Goal: Check status: Check status

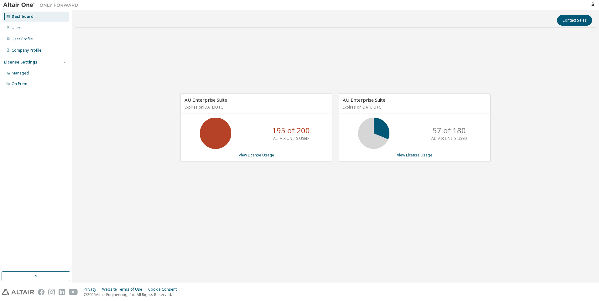
click at [244, 156] on link "View License Usage" at bounding box center [256, 154] width 35 height 5
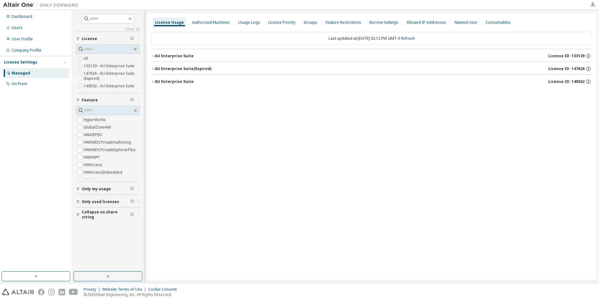
click at [189, 54] on div "AU Enterprise Suite" at bounding box center [174, 56] width 39 height 5
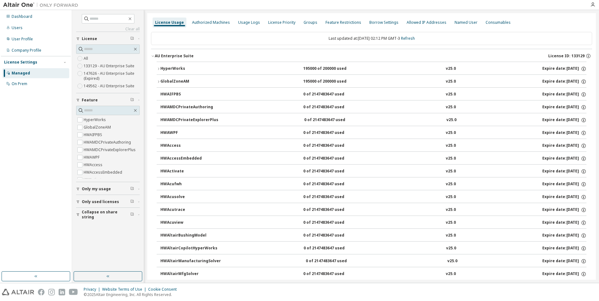
click at [103, 198] on button "Only used licenses" at bounding box center [108, 202] width 64 height 14
click at [87, 213] on label "Yes" at bounding box center [88, 212] width 8 height 8
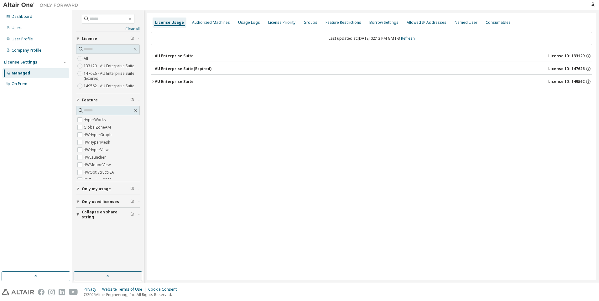
click at [171, 54] on div "AU Enterprise Suite" at bounding box center [174, 56] width 39 height 5
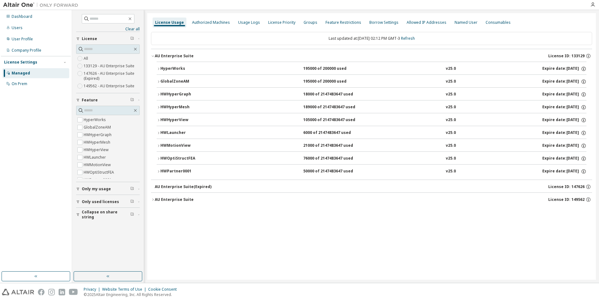
click at [177, 170] on div "HWPartner0001" at bounding box center [188, 172] width 56 height 6
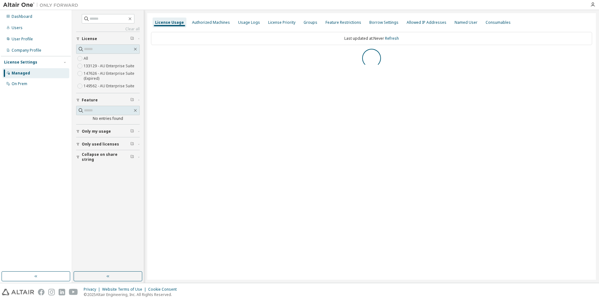
click at [110, 142] on span "Only used licenses" at bounding box center [100, 144] width 37 height 5
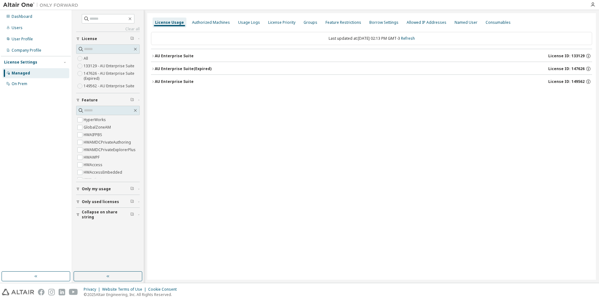
click at [91, 201] on span "Only used licenses" at bounding box center [100, 201] width 37 height 5
click at [161, 54] on div "AU Enterprise Suite" at bounding box center [174, 56] width 39 height 5
